Goal: Information Seeking & Learning: Learn about a topic

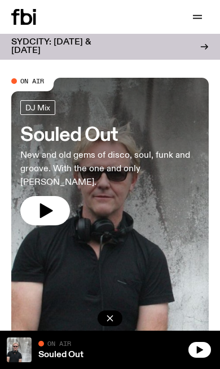
click at [44, 206] on icon "button" at bounding box center [46, 211] width 13 height 15
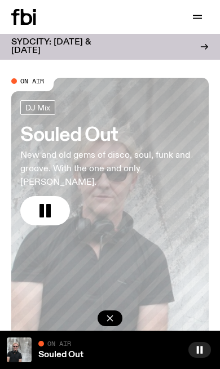
click at [201, 16] on icon "button" at bounding box center [197, 16] width 9 height 0
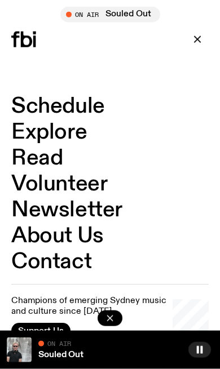
scroll to position [691, 0]
click at [196, 39] on icon "button" at bounding box center [198, 40] width 14 height 14
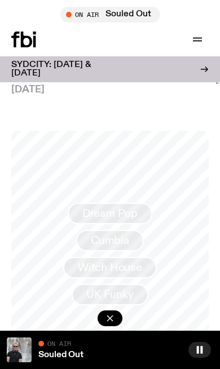
click at [209, 70] on div "SYDCITY: [DATE] & [DATE] Long weekend fundraiser & music festival - first acces…" at bounding box center [110, 69] width 220 height 26
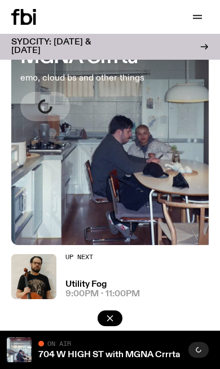
scroll to position [96, 0]
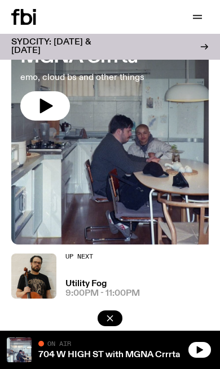
click at [112, 324] on icon "button" at bounding box center [109, 318] width 11 height 11
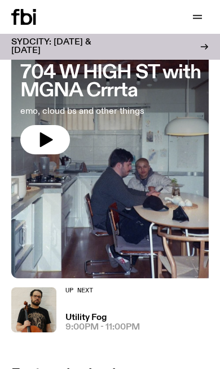
scroll to position [0, 0]
